Goal: Task Accomplishment & Management: Complete application form

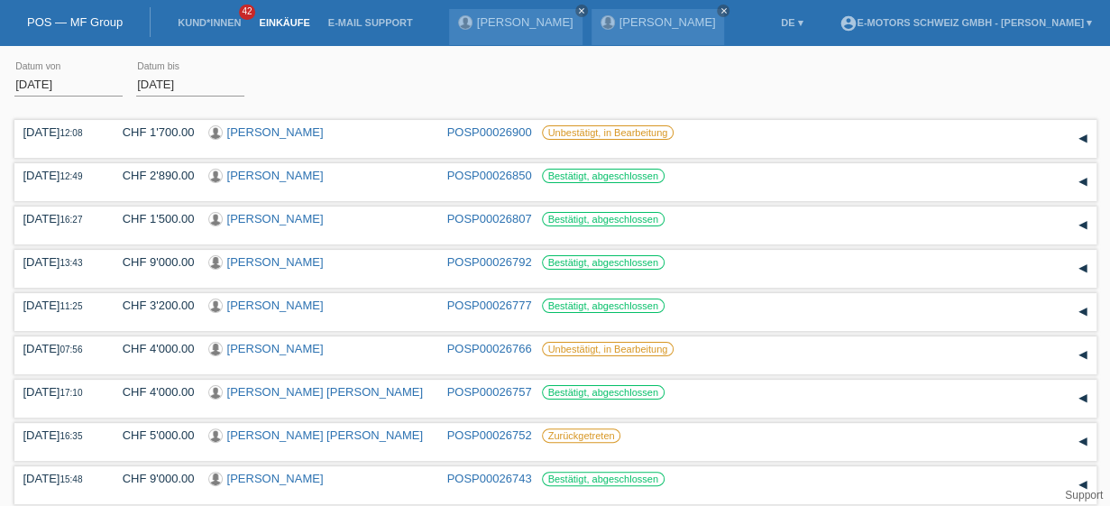
click at [205, 30] on li "Kund*innen 42" at bounding box center [209, 23] width 81 height 46
click at [205, 24] on link "Kund*innen" at bounding box center [209, 22] width 81 height 11
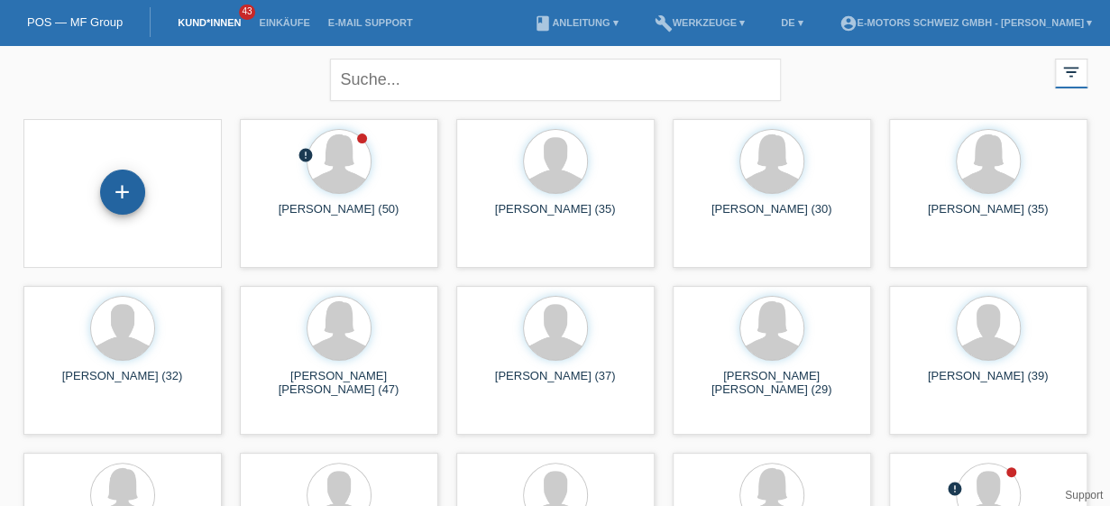
click at [130, 195] on div "+" at bounding box center [122, 192] width 45 height 45
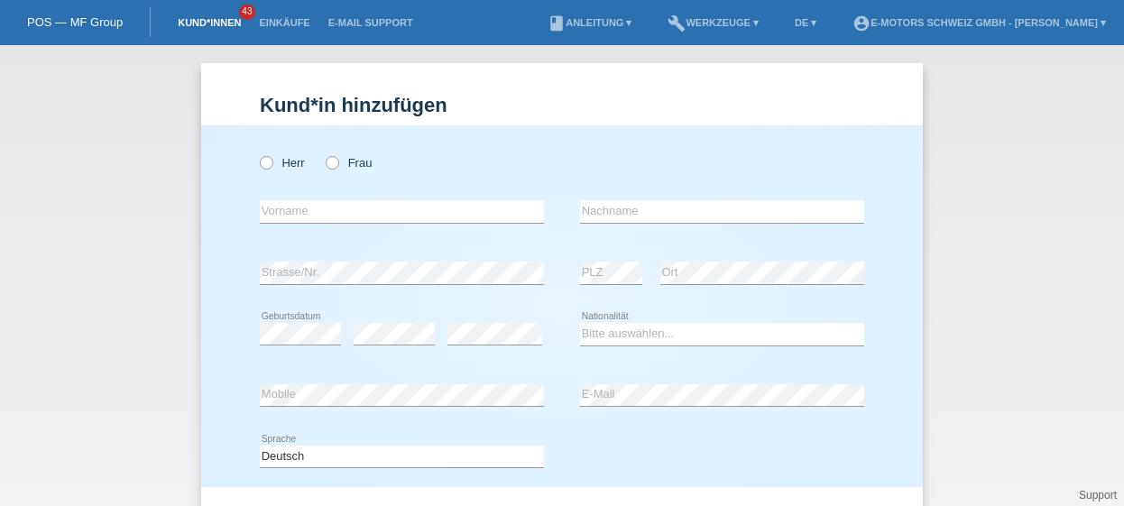
click at [212, 24] on link "Kund*innen" at bounding box center [209, 22] width 81 height 11
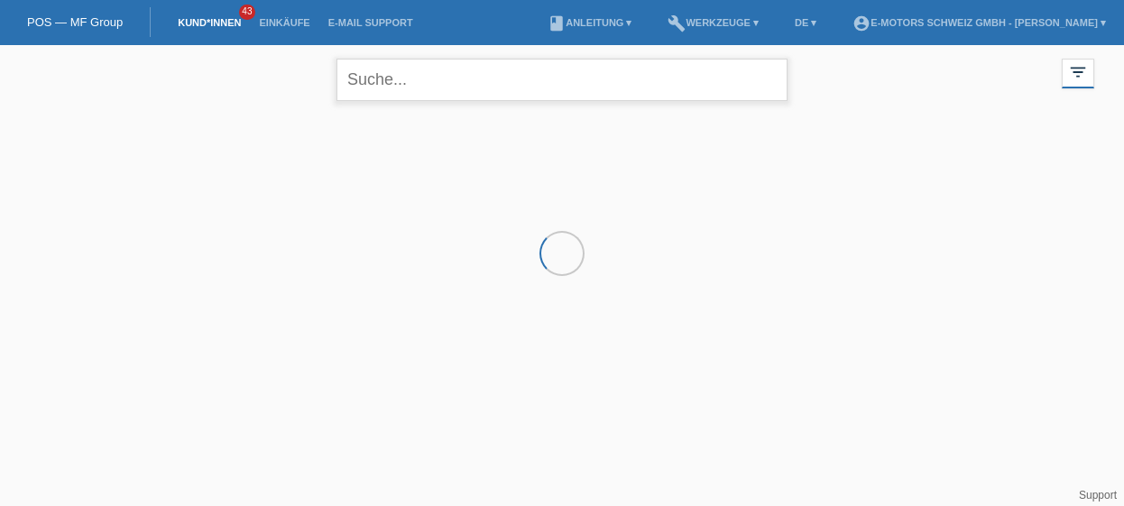
click at [390, 80] on input "text" at bounding box center [561, 80] width 451 height 42
type input "hamza"
